Goal: Complete application form

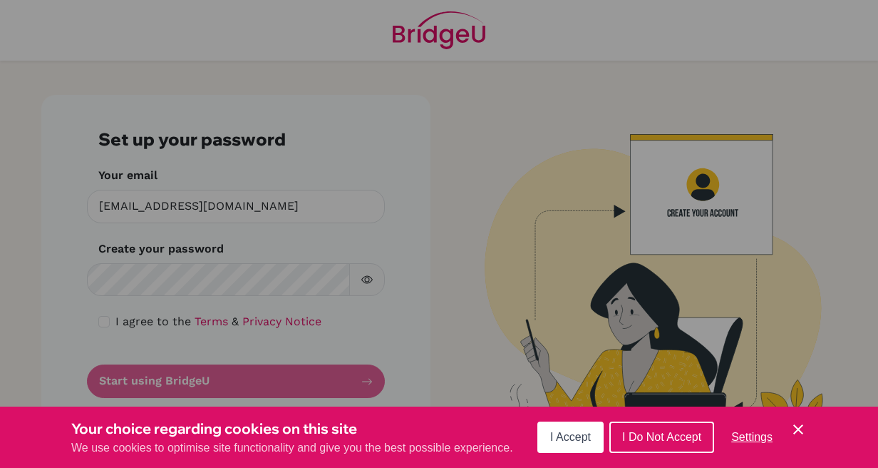
click at [296, 279] on div "Cookie Preferences" at bounding box center [439, 234] width 878 height 468
click at [321, 275] on div "Cookie Preferences" at bounding box center [439, 234] width 878 height 468
click at [581, 448] on button "I Accept" at bounding box center [571, 436] width 66 height 31
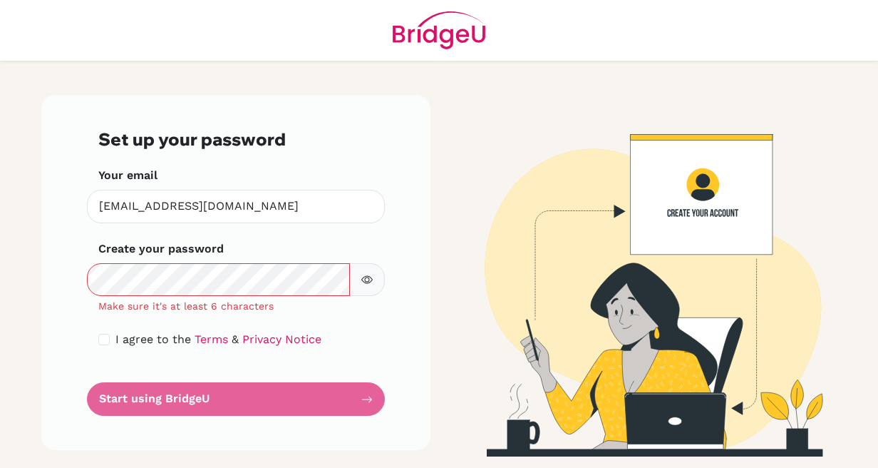
click at [117, 404] on form "Set up your password Your email mildredrhymemantua@gmail.com Invalid email Crea…" at bounding box center [235, 272] width 275 height 287
click at [105, 339] on input "checkbox" at bounding box center [103, 339] width 11 height 11
checkbox input "true"
click at [118, 394] on form "Set up your password Your email mildredrhymemantua@gmail.com Invalid email Crea…" at bounding box center [235, 272] width 275 height 287
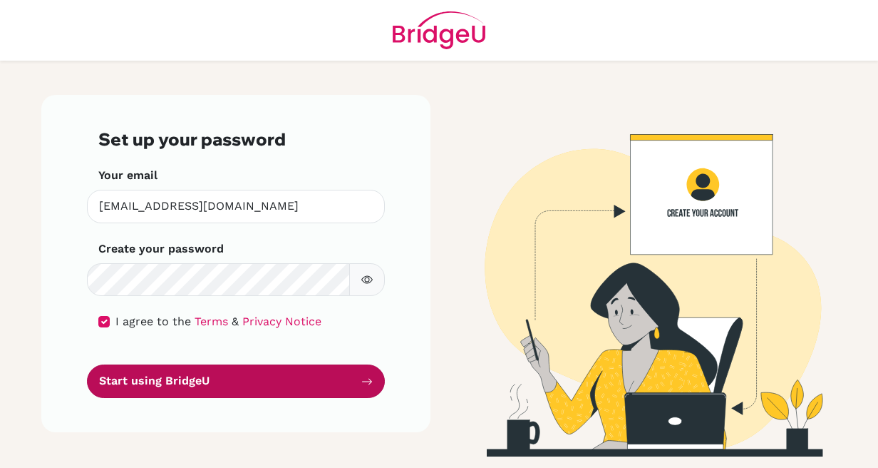
click at [271, 374] on button "Start using BridgeU" at bounding box center [236, 381] width 298 height 34
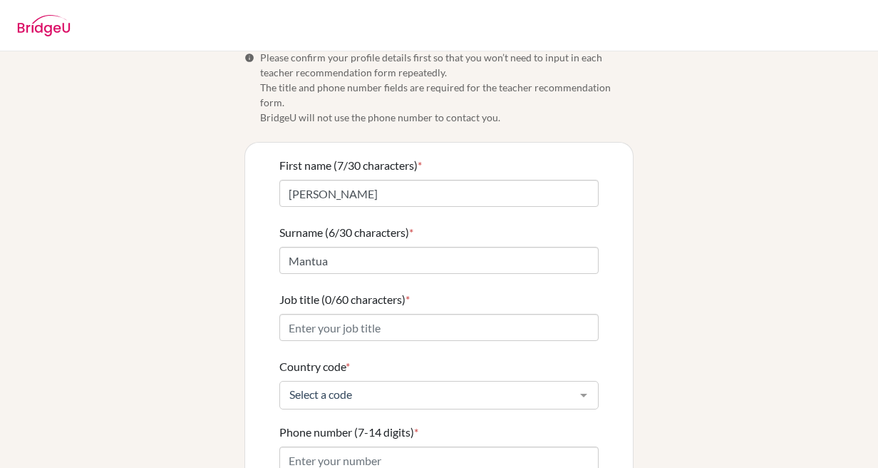
scroll to position [21, 0]
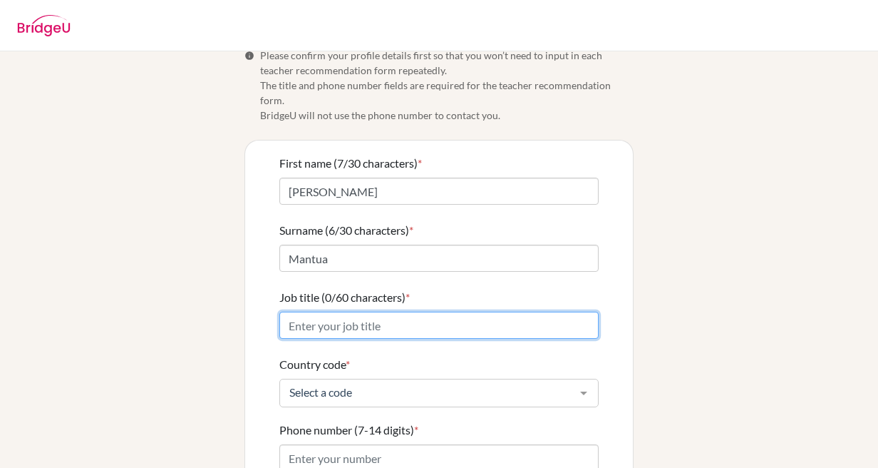
click at [399, 312] on input "Job title (0/60 characters) *" at bounding box center [439, 325] width 319 height 27
type input "Teacher"
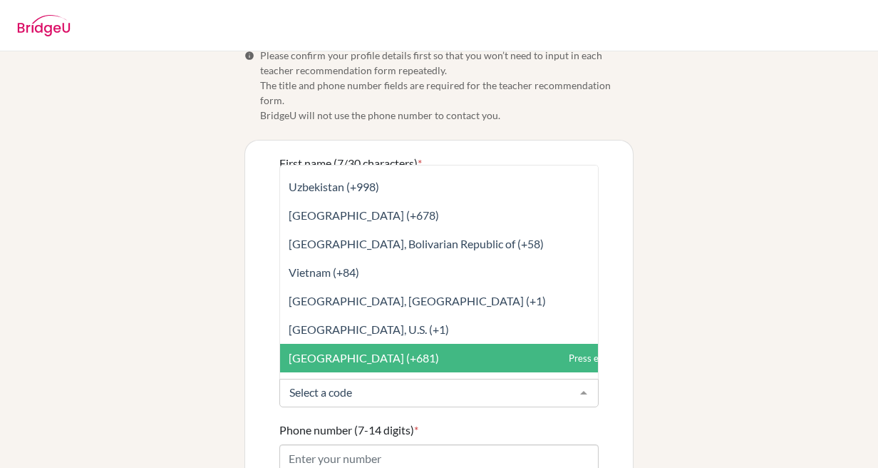
scroll to position [6666, 0]
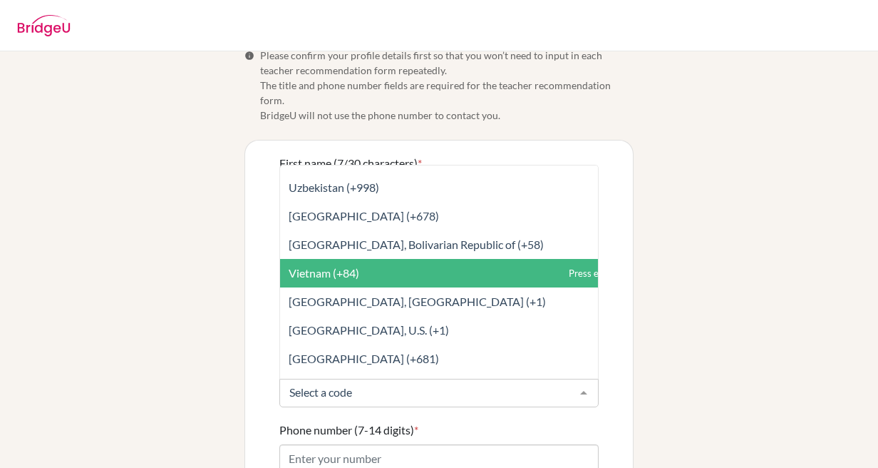
click at [370, 259] on span "Vietnam (+84)" at bounding box center [470, 273] width 381 height 29
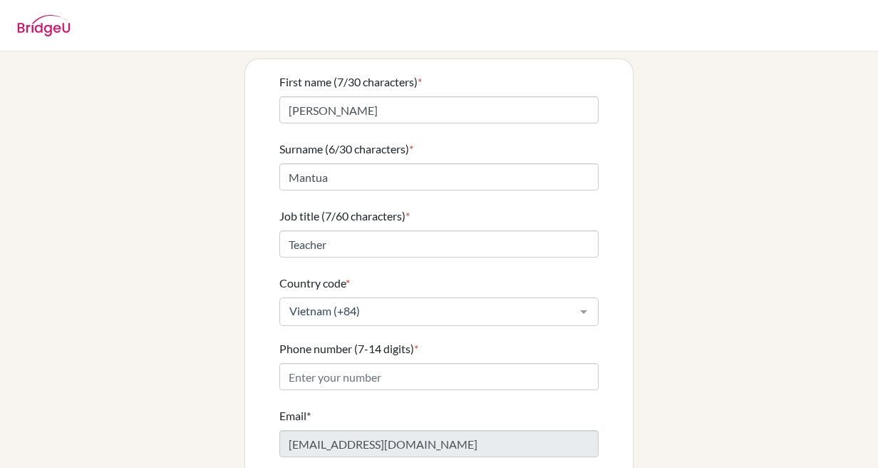
scroll to position [105, 0]
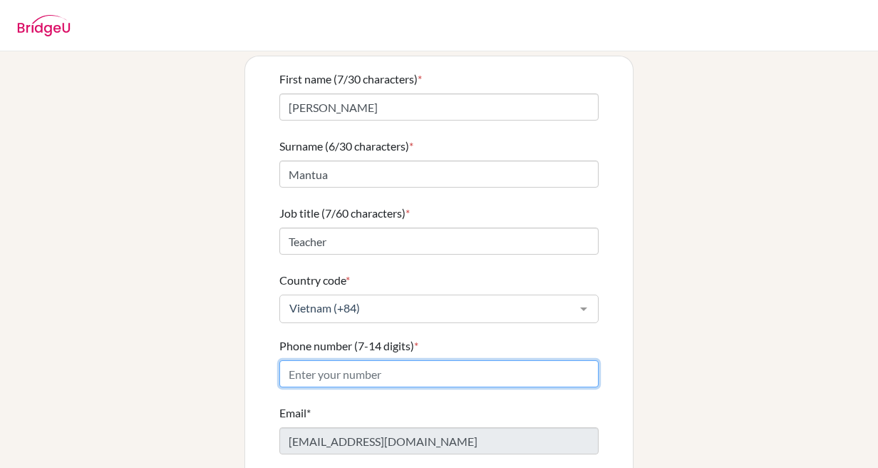
click at [380, 360] on input "Phone number (7-14 digits) *" at bounding box center [439, 373] width 319 height 27
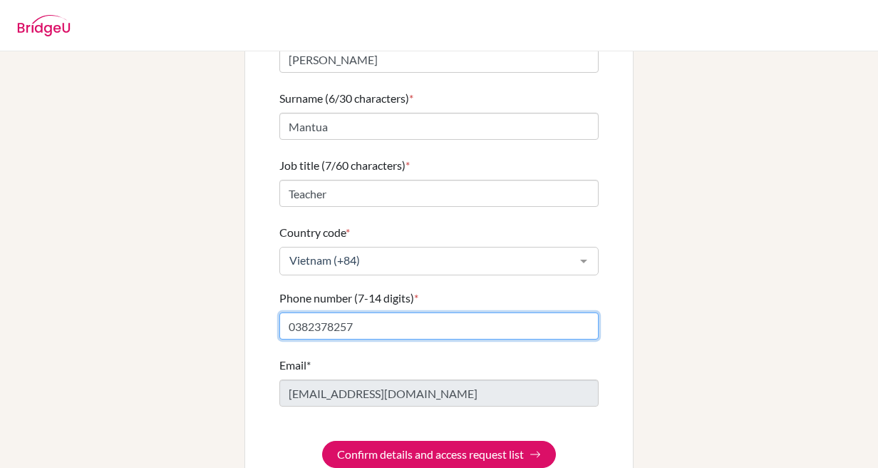
scroll to position [170, 0]
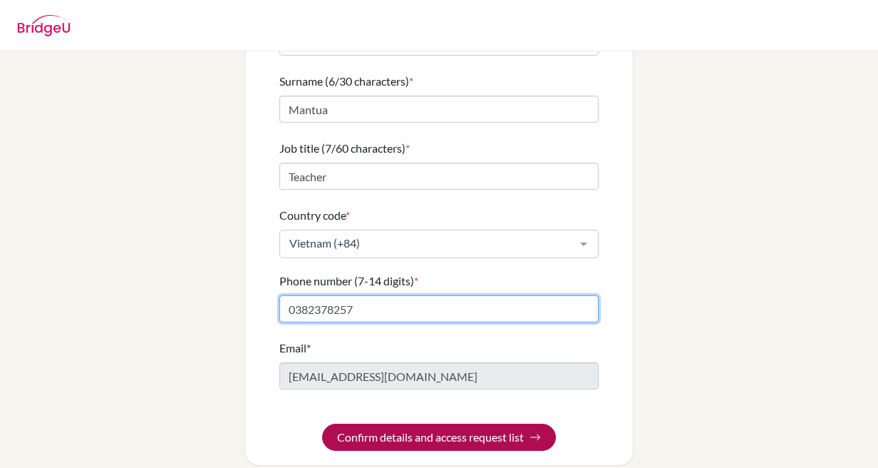
type input "0382378257"
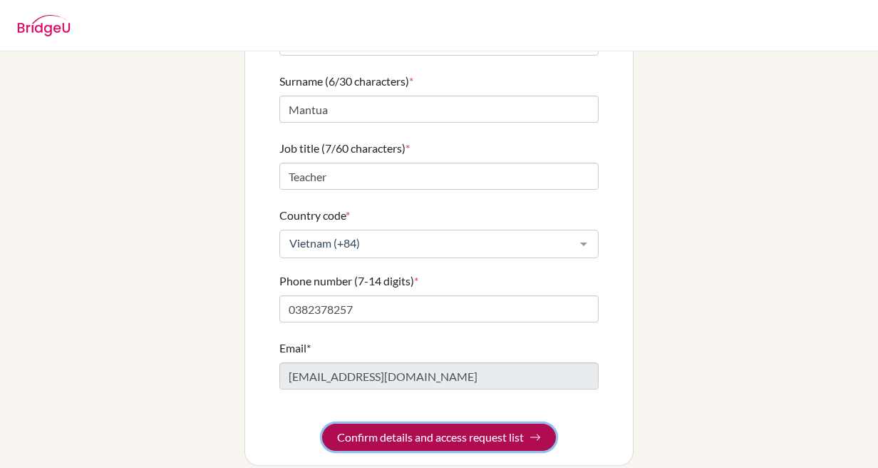
click at [391, 429] on button "Confirm details and access request list" at bounding box center [439, 437] width 234 height 27
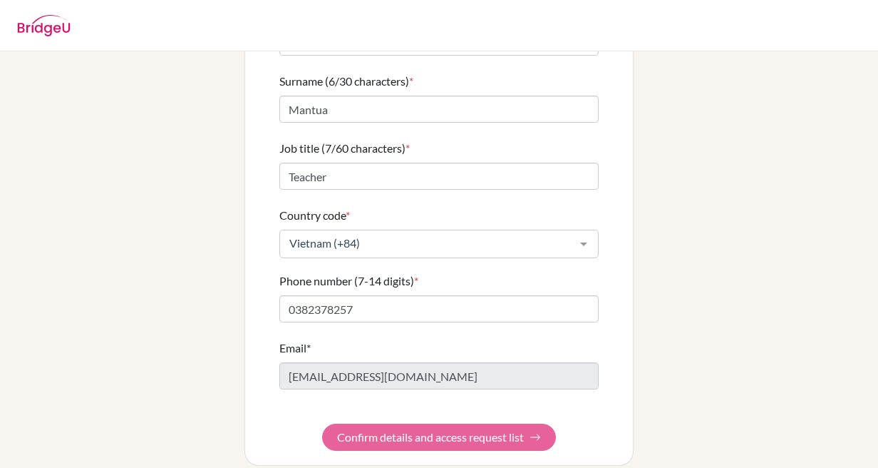
scroll to position [0, 0]
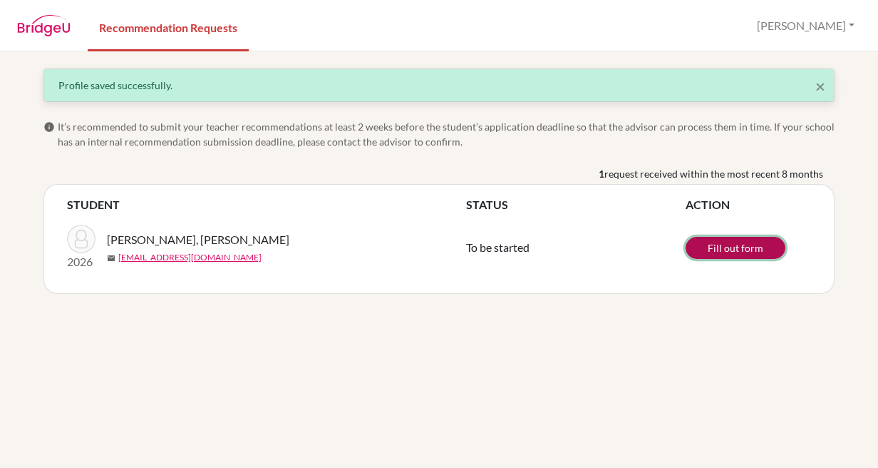
click at [704, 247] on link "Fill out form" at bounding box center [736, 248] width 100 height 22
